Goal: Browse casually

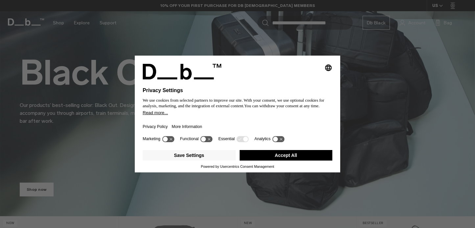
click at [269, 161] on button "Accept All" at bounding box center [286, 155] width 93 height 11
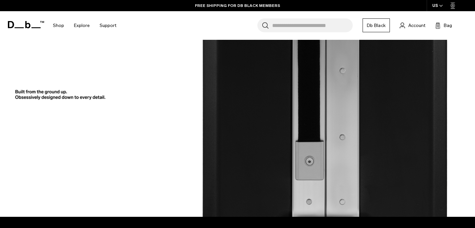
scroll to position [1188, 0]
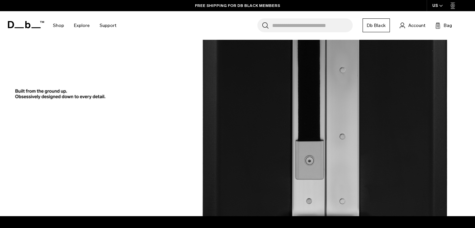
click at [26, 23] on icon at bounding box center [27, 24] width 5 height 7
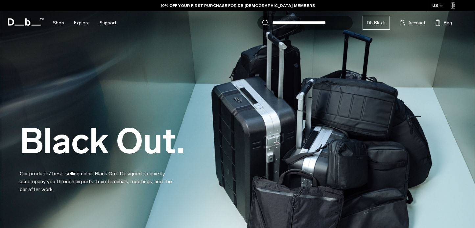
scroll to position [165, 0]
